Goal: Information Seeking & Learning: Learn about a topic

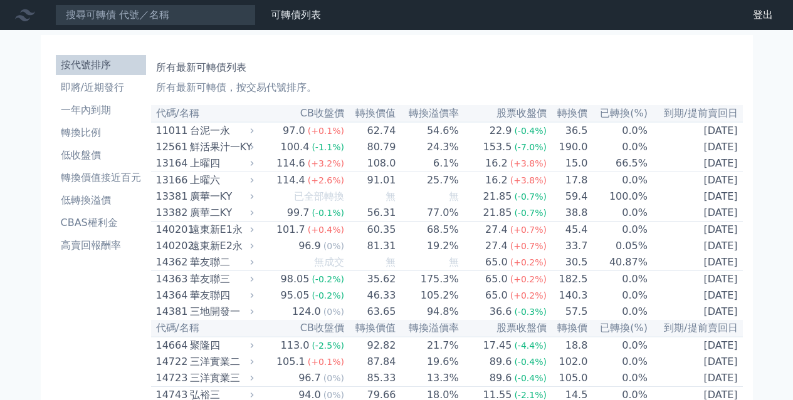
click at [439, 113] on th "轉換溢價率" at bounding box center [427, 113] width 63 height 17
click at [439, 112] on th "轉換溢價率" at bounding box center [427, 113] width 63 height 17
click at [98, 202] on li "低轉換溢價" at bounding box center [101, 200] width 90 height 15
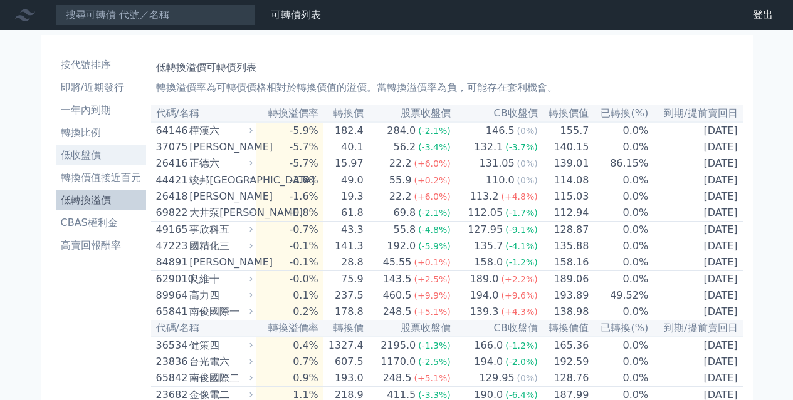
click at [85, 155] on li "低收盤價" at bounding box center [101, 155] width 90 height 15
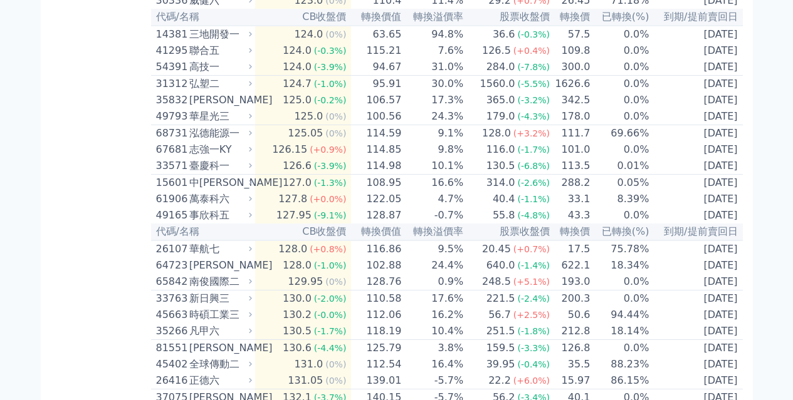
scroll to position [4825, 0]
